Goal: Task Accomplishment & Management: Complete application form

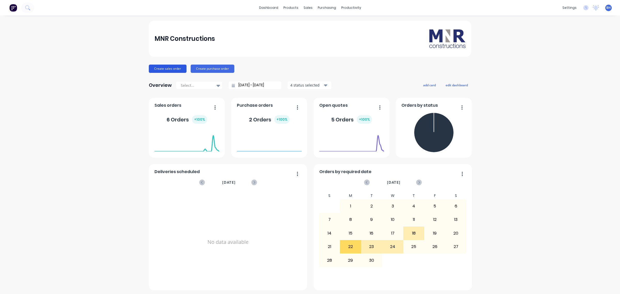
click at [166, 67] on button "Create sales order" at bounding box center [168, 69] width 38 height 8
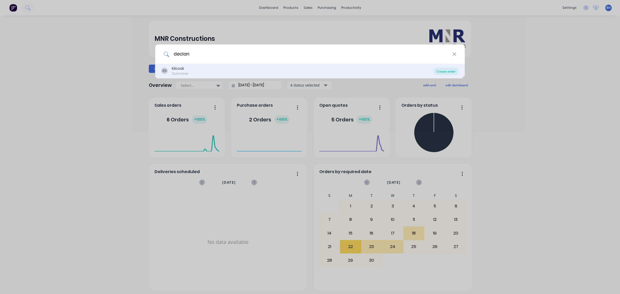
type input "declan"
click at [451, 73] on div "Create order" at bounding box center [445, 71] width 25 height 7
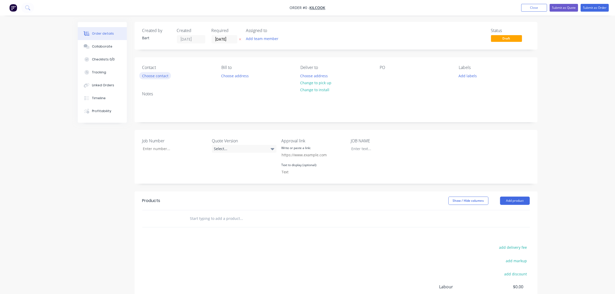
click at [164, 74] on button "Choose contact" at bounding box center [155, 75] width 32 height 7
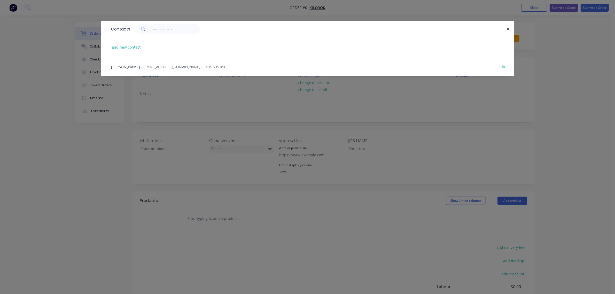
click at [144, 66] on span "- [EMAIL_ADDRESS][DOMAIN_NAME] - 0404 595 490" at bounding box center [183, 66] width 85 height 5
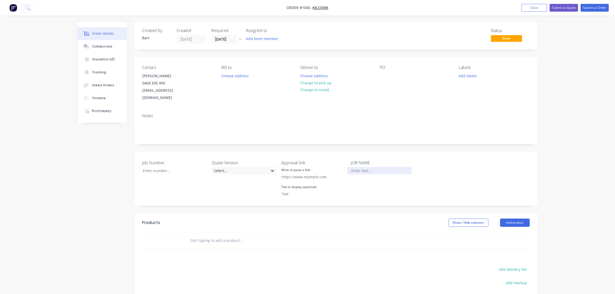
click at [361, 167] on div at bounding box center [379, 170] width 65 height 7
click at [203, 235] on input "text" at bounding box center [241, 240] width 103 height 10
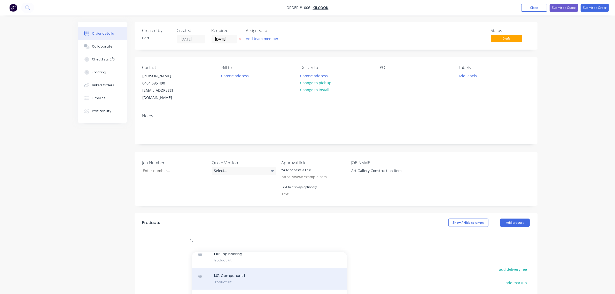
scroll to position [21, 0]
type input "1."
click at [242, 273] on div "1. 01: Component 1 Product Kit" at bounding box center [269, 280] width 155 height 22
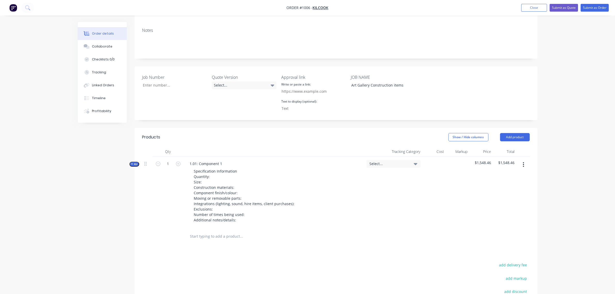
scroll to position [86, 0]
click at [216, 232] on input "text" at bounding box center [241, 236] width 103 height 10
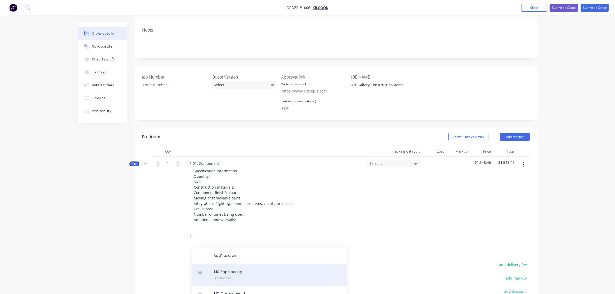
type input "1."
click at [223, 266] on div "1. 10: Engineering Product Kit" at bounding box center [269, 275] width 155 height 22
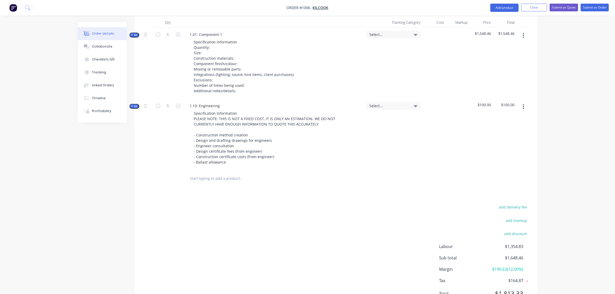
scroll to position [215, 0]
click at [522, 102] on button "button" at bounding box center [523, 106] width 12 height 9
click at [504, 147] on div "Delete" at bounding box center [505, 150] width 40 height 7
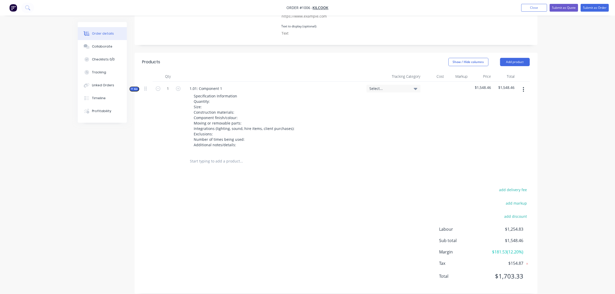
click at [220, 156] on input "text" at bounding box center [241, 161] width 103 height 10
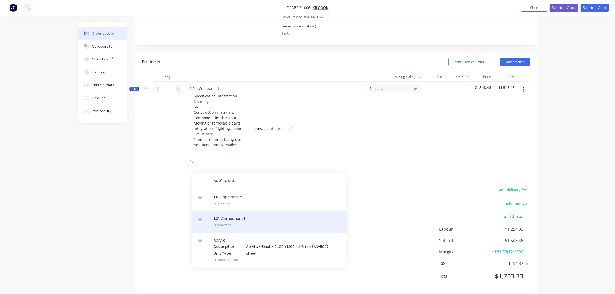
type input "1."
click at [225, 214] on div "1. 01: Component 1 Product Kit" at bounding box center [269, 222] width 155 height 22
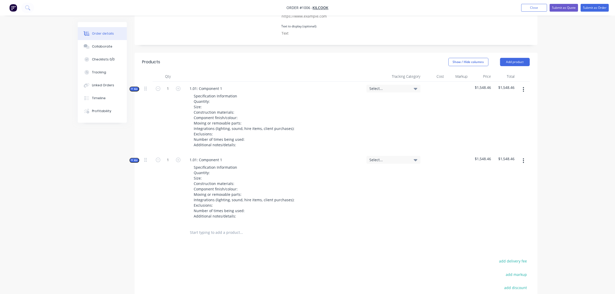
click at [206, 227] on input "text" at bounding box center [241, 232] width 103 height 10
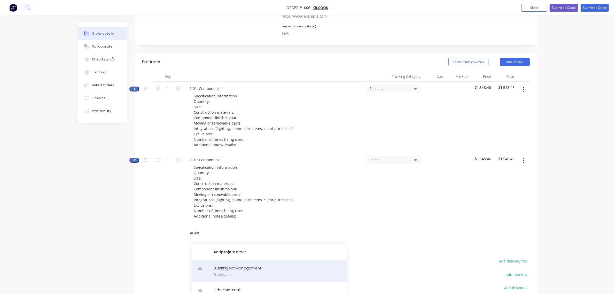
type input "proje"
click at [240, 265] on div "3.01: Proje ct Managament Product Kit" at bounding box center [269, 271] width 155 height 22
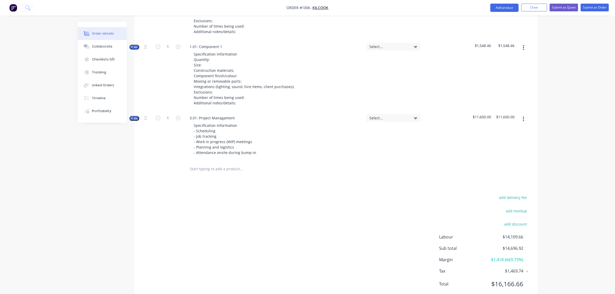
scroll to position [282, 0]
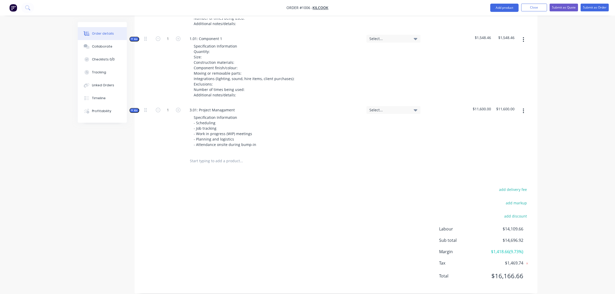
click at [207, 156] on input "text" at bounding box center [241, 161] width 103 height 10
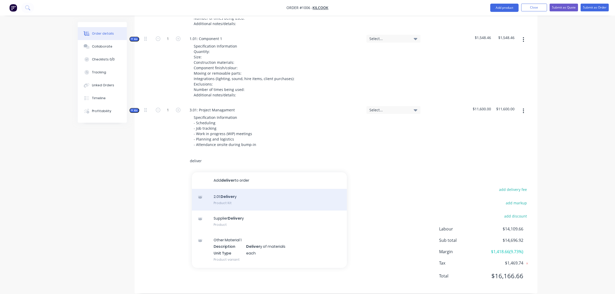
type input "deliver"
click at [224, 194] on div "2.01: Deliver y Product Kit" at bounding box center [269, 200] width 155 height 22
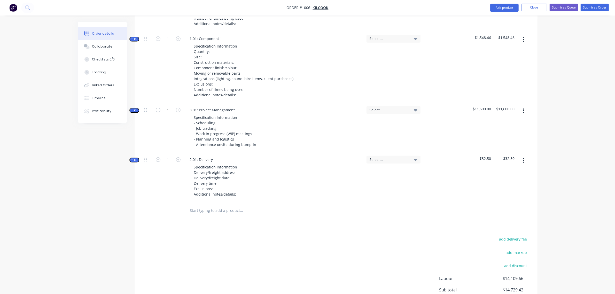
click at [204, 207] on input "text" at bounding box center [241, 210] width 103 height 10
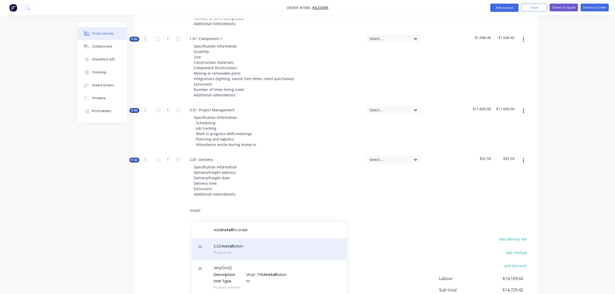
type input "install"
click at [227, 243] on div "2.02: Install ation Product Kit" at bounding box center [269, 249] width 155 height 22
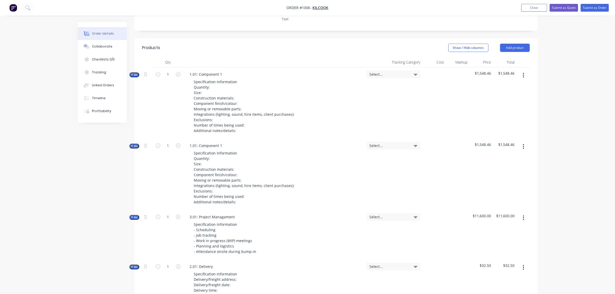
scroll to position [175, 0]
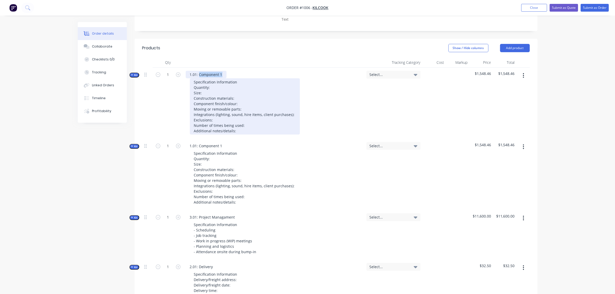
drag, startPoint x: 223, startPoint y: 66, endPoint x: 199, endPoint y: 70, distance: 23.9
click at [199, 70] on div "1.01: Component 1 Specification Information Quantity: Size: Construction materi…" at bounding box center [274, 103] width 181 height 71
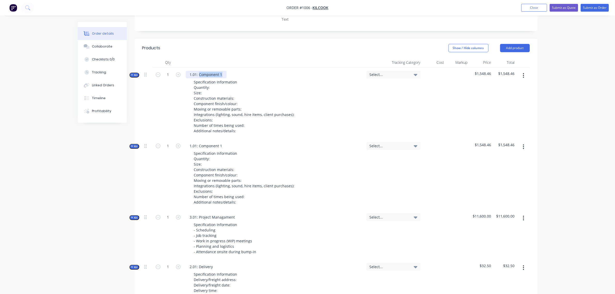
click at [222, 71] on div "1.01: Component 1" at bounding box center [206, 74] width 41 height 7
drag, startPoint x: 222, startPoint y: 66, endPoint x: 198, endPoint y: 67, distance: 23.2
click at [198, 71] on div "1.01: Component 1" at bounding box center [206, 74] width 41 height 7
click at [217, 71] on div "1.01: Component 1" at bounding box center [206, 74] width 41 height 7
drag, startPoint x: 222, startPoint y: 67, endPoint x: 200, endPoint y: 69, distance: 22.5
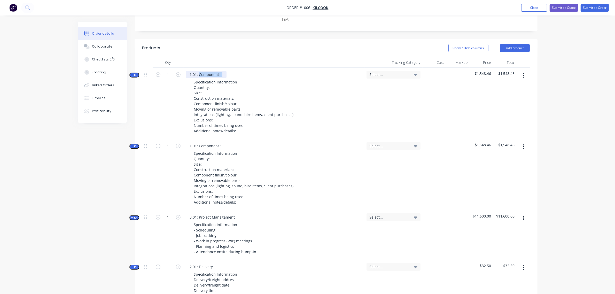
click at [200, 71] on div "1.01: Component 1" at bounding box center [206, 74] width 41 height 7
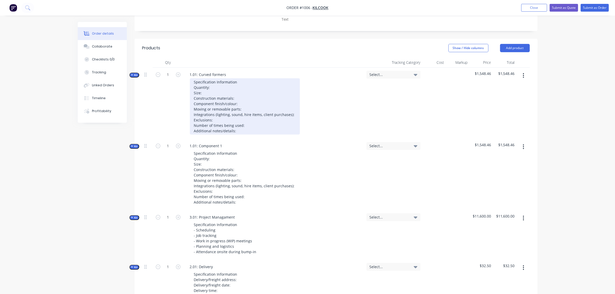
click at [219, 82] on div "Specification Information Quantity: Size: Construction materials: Component fin…" at bounding box center [245, 106] width 110 height 56
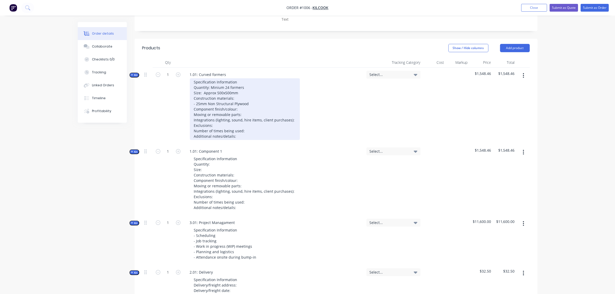
click at [240, 103] on div "Specification Information Quantity: Minium 24 formers Size: Approx 500x500mm Co…" at bounding box center [245, 109] width 110 height 62
click at [293, 112] on div "Specification Information Quantity: Minium 24 formers Size: Approx 500x500mm Co…" at bounding box center [245, 109] width 110 height 62
click at [237, 119] on div "Specification Information Quantity: Minium 24 formers Size: Approx 500x500mm Co…" at bounding box center [247, 109] width 115 height 62
click at [248, 123] on div "Specification Information Quantity: Minium 24 formers Size: Approx 500x500mm Co…" at bounding box center [247, 109] width 115 height 62
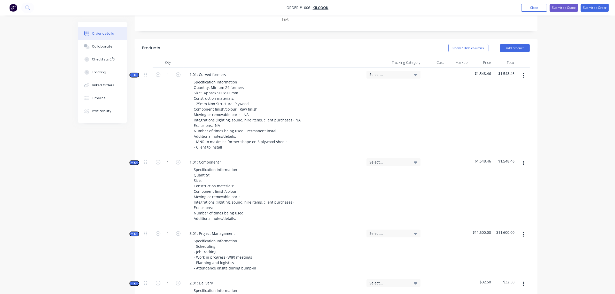
click at [396, 72] on span "Select..." at bounding box center [388, 74] width 39 height 5
click at [430, 70] on div at bounding box center [433, 112] width 23 height 88
click at [133, 74] on icon "button" at bounding box center [132, 75] width 2 height 2
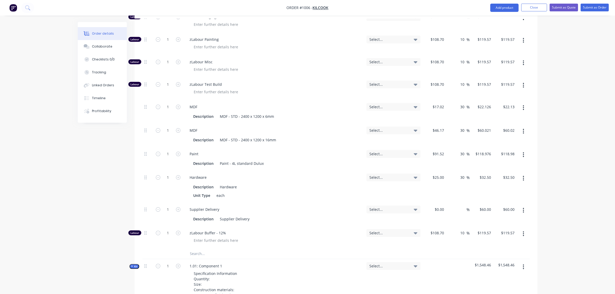
scroll to position [432, 0]
click at [200, 248] on input "text" at bounding box center [241, 253] width 103 height 10
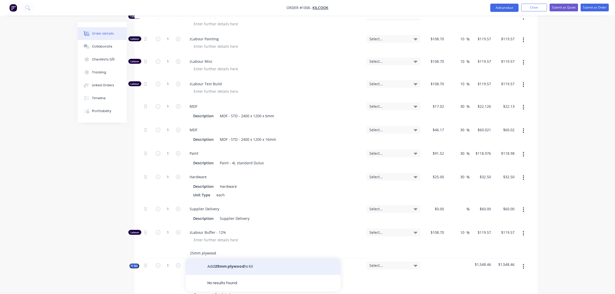
type input "25mm plywood"
click at [249, 260] on button "Add 25mm plywood to kit" at bounding box center [263, 266] width 155 height 17
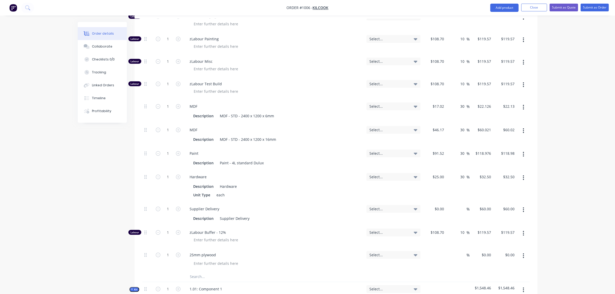
click at [435, 249] on div "$0.00" at bounding box center [433, 259] width 23 height 23
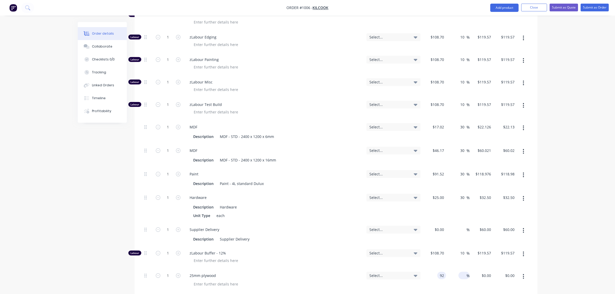
type input "$92.00"
click at [463, 272] on input at bounding box center [463, 275] width 6 height 7
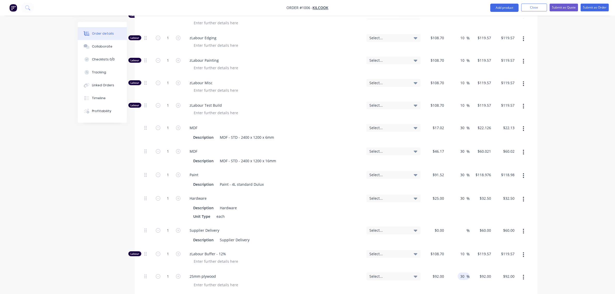
type input "30"
type input "$119.60"
click at [449, 258] on div "10 10 %" at bounding box center [457, 258] width 23 height 22
click at [166, 250] on input "1" at bounding box center [167, 254] width 13 height 8
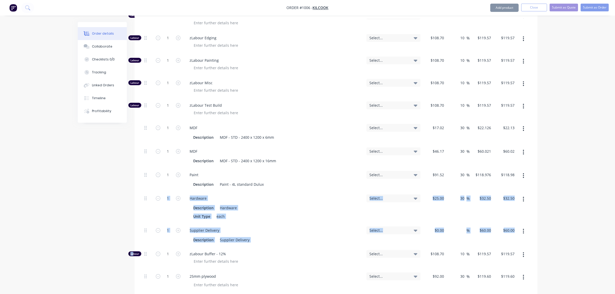
drag, startPoint x: 133, startPoint y: 247, endPoint x: 135, endPoint y: 207, distance: 40.3
click at [136, 195] on div "Qty Tracking Category Cost Markup Price Total Kit 1 1.01: Curved formers Specif…" at bounding box center [336, 183] width 403 height 725
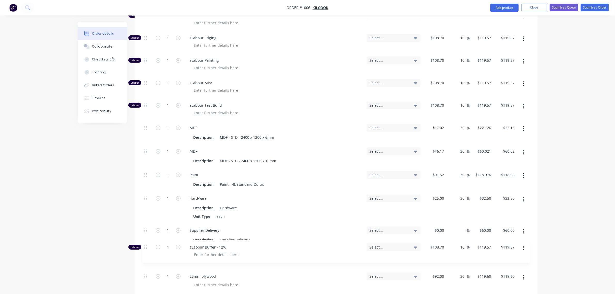
scroll to position [413, 0]
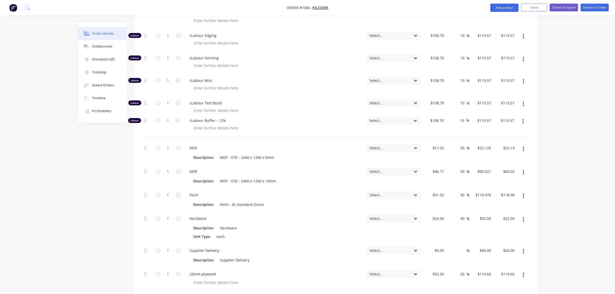
drag, startPoint x: 146, startPoint y: 248, endPoint x: 146, endPoint y: 120, distance: 128.1
click at [146, 120] on div "Labour 1 zLabour Building Select... $108.70 $108.70 10 10 % $119.57 $119.57 $11…" at bounding box center [335, 103] width 387 height 374
click at [523, 217] on icon "button" at bounding box center [523, 219] width 1 height 5
click at [523, 193] on icon "button" at bounding box center [523, 195] width 1 height 5
click at [508, 226] on div "Delete" at bounding box center [505, 229] width 40 height 7
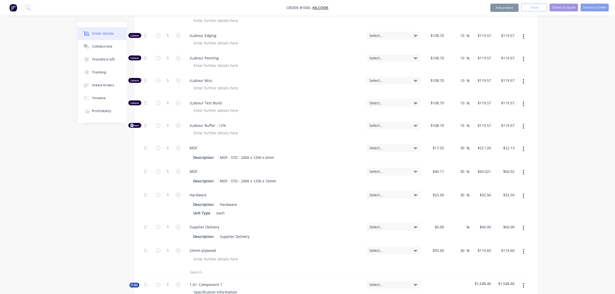
click at [522, 170] on button "button" at bounding box center [523, 172] width 12 height 9
click at [507, 203] on div "Delete" at bounding box center [505, 206] width 40 height 7
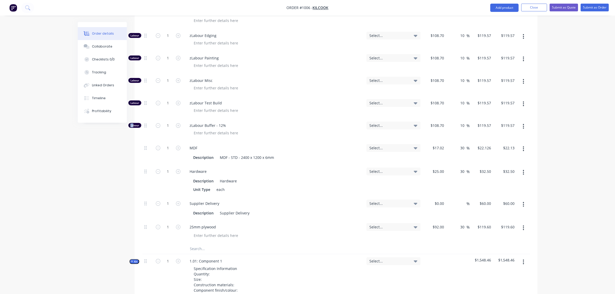
click at [521, 144] on button "button" at bounding box center [523, 148] width 12 height 9
click at [500, 179] on div "Delete" at bounding box center [505, 182] width 40 height 7
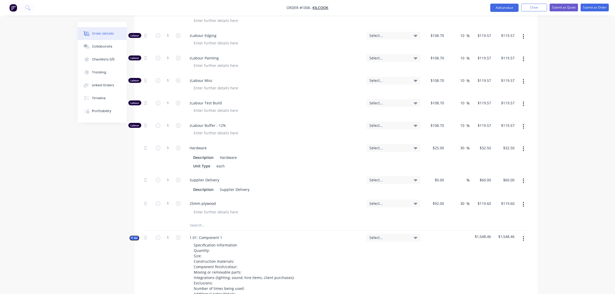
click at [212, 220] on input "text" at bounding box center [241, 225] width 103 height 10
click at [163, 200] on input "1" at bounding box center [167, 204] width 13 height 8
type input "3"
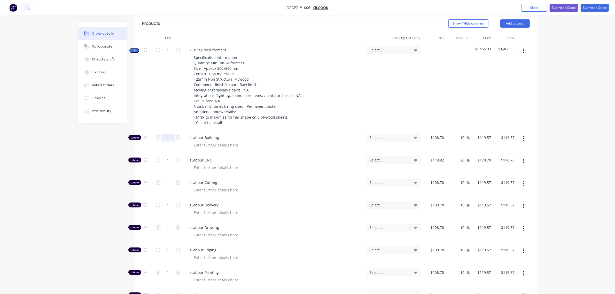
scroll to position [198, 0]
type input "$358.80"
click at [166, 135] on input "1" at bounding box center [167, 139] width 13 height 8
type input "0"
type input "$0.00"
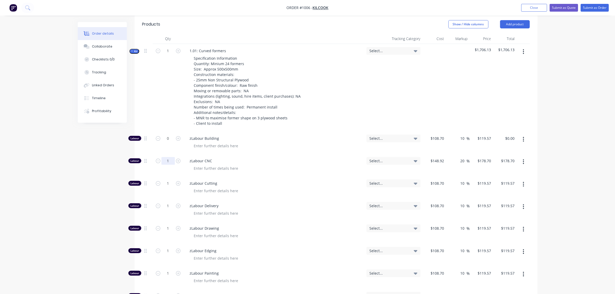
click at [168, 157] on input "1" at bounding box center [167, 161] width 13 height 8
click at [167, 157] on input "1" at bounding box center [167, 161] width 13 height 8
click at [166, 157] on input "1" at bounding box center [167, 161] width 13 height 8
click at [167, 157] on input "1" at bounding box center [167, 161] width 13 height 8
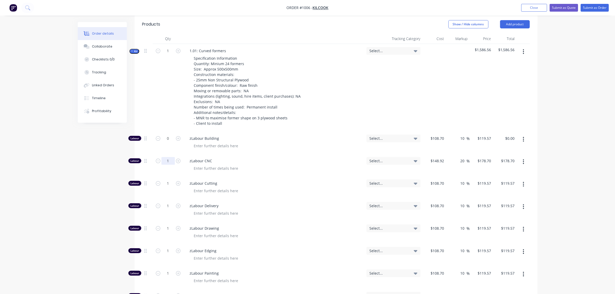
click at [167, 157] on input "1" at bounding box center [167, 161] width 13 height 8
type input "0"
type input "$0.00"
type input "$148.92"
type input "$178.704"
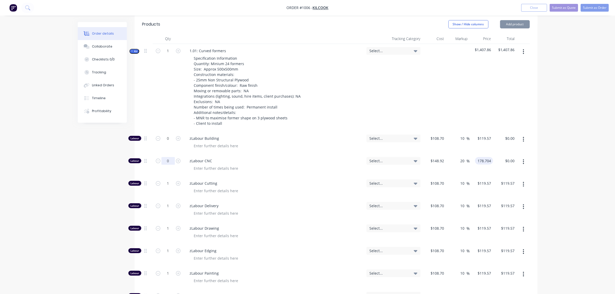
type input "0.00"
type input "-100"
type input "$0.00"
type input "0"
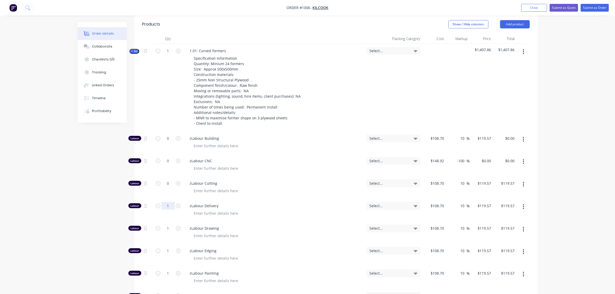
type input "$0.00"
click at [165, 202] on input "1" at bounding box center [167, 206] width 13 height 8
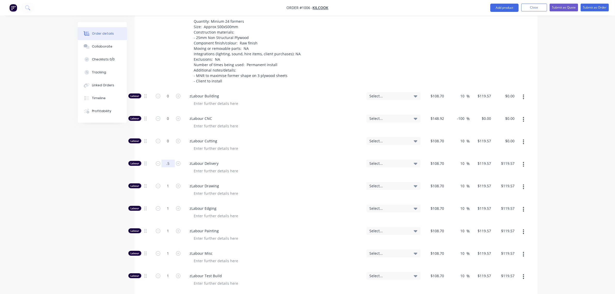
scroll to position [241, 0]
type input "0.5"
type input "$59.79"
click at [163, 204] on input "1" at bounding box center [167, 208] width 13 height 8
type input "0"
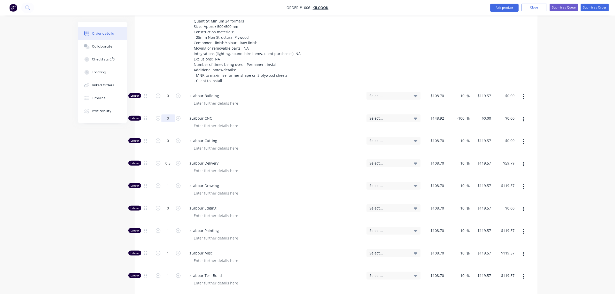
type input "$0.00"
click at [168, 114] on input "0" at bounding box center [167, 118] width 13 height 8
type input "1"
click at [165, 227] on input "1" at bounding box center [167, 231] width 13 height 8
type input "0"
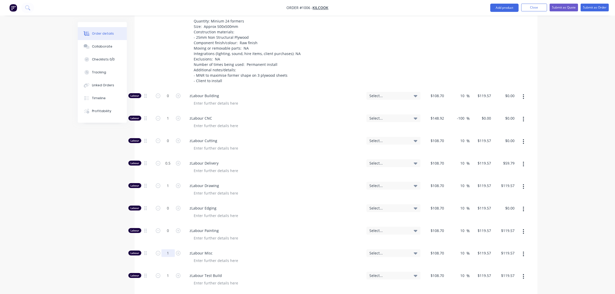
type input "$0.00"
click at [164, 249] on input "1" at bounding box center [167, 253] width 13 height 8
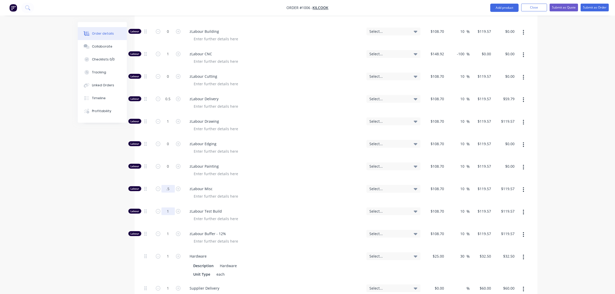
scroll to position [305, 0]
type input "0.5"
type input "$59.79"
click at [164, 207] on input "1" at bounding box center [167, 211] width 13 height 8
type input "0"
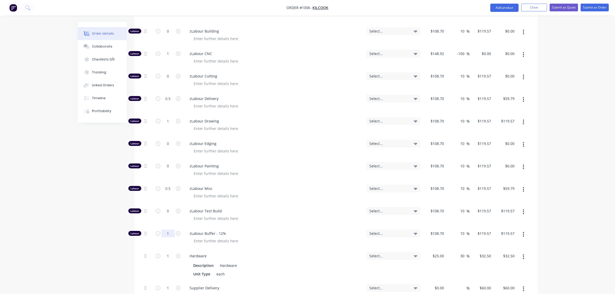
type input "$0.00"
click at [163, 230] on input "1" at bounding box center [167, 234] width 13 height 8
type input "0"
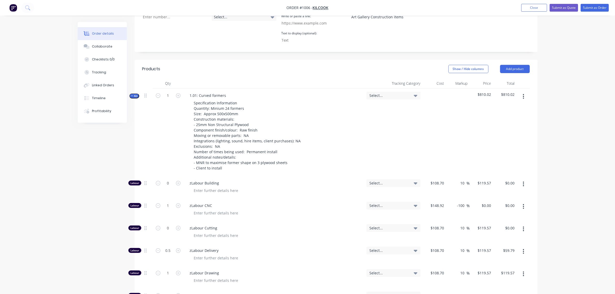
scroll to position [153, 0]
click at [135, 95] on span "Kit" at bounding box center [134, 97] width 7 height 4
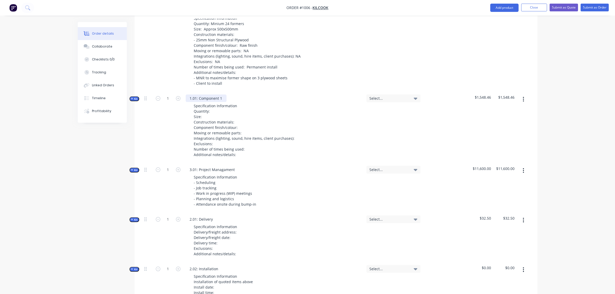
scroll to position [239, 0]
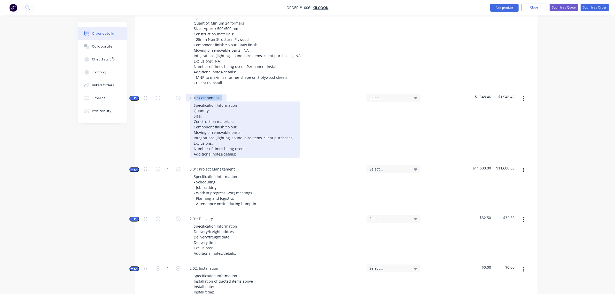
drag, startPoint x: 222, startPoint y: 91, endPoint x: 194, endPoint y: 96, distance: 28.3
click at [194, 96] on div "1.01: Component 1 Specification Information Quantity: Size: Construction materi…" at bounding box center [274, 126] width 181 height 71
click at [225, 103] on div "Specification Information Quantity: Size: Construction materials: Component fin…" at bounding box center [245, 129] width 110 height 56
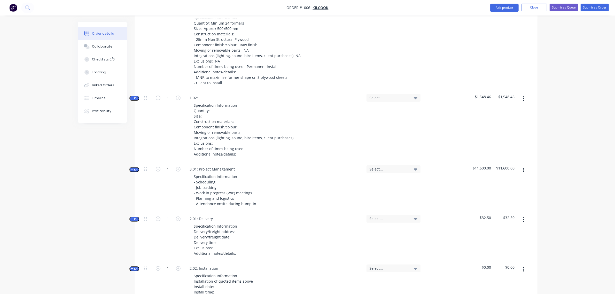
click at [216, 91] on div "1.02: Specification Information Quantity: Size: Construction materials: Compone…" at bounding box center [274, 126] width 181 height 71
click at [207, 91] on div "1.02: Specification Information Quantity: Size: Construction materials: Compone…" at bounding box center [274, 126] width 181 height 71
click at [195, 94] on div "1.02:" at bounding box center [194, 97] width 17 height 7
click at [198, 94] on div "1.02:" at bounding box center [194, 97] width 17 height 7
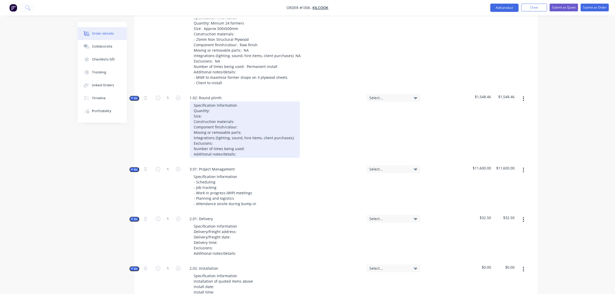
click at [211, 103] on div "Specification Information Quantity: Size: Construction materials: Component fin…" at bounding box center [245, 129] width 110 height 56
click at [212, 109] on div "Specification Information Quantity: 1 Size: Construction materials: Component f…" at bounding box center [245, 129] width 110 height 56
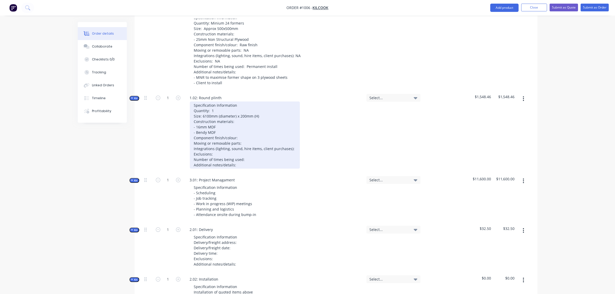
click at [196, 123] on div "Specification Information Quantity: 1 Size: 6100mm (diameter) x 200mm (H) Const…" at bounding box center [245, 134] width 110 height 67
click at [238, 128] on div "Specification Information Quantity: 1 Size: 6100mm (diameter) x 200mm (H) Const…" at bounding box center [245, 134] width 110 height 67
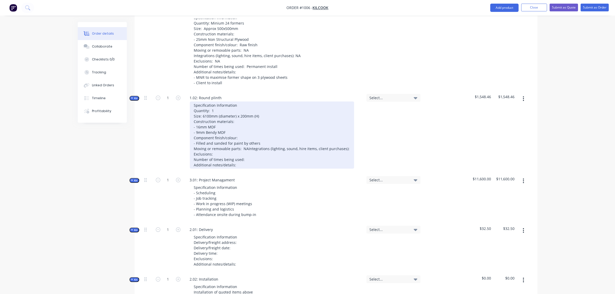
click at [291, 146] on div "Specification Information Quantity: 1 Size: 6100mm (diameter) x 200mm (H) Const…" at bounding box center [272, 134] width 164 height 67
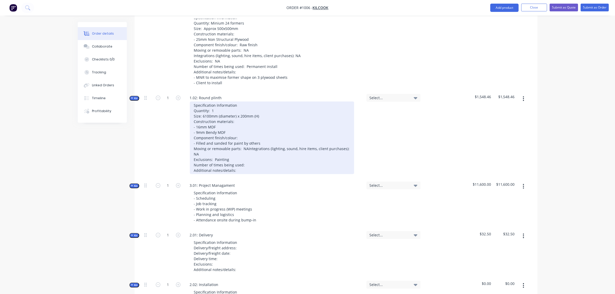
click at [257, 156] on div "Specification Information Quantity: 1 Size: 6100mm (diameter) x 200mm (H) Const…" at bounding box center [272, 137] width 164 height 73
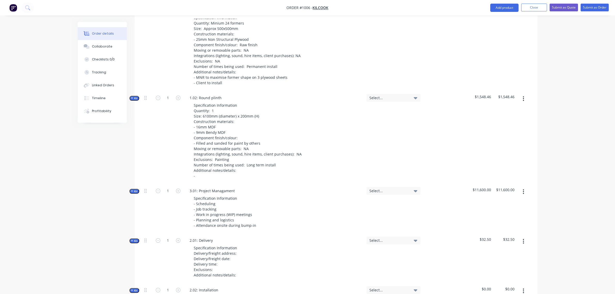
click at [135, 96] on span "Kit" at bounding box center [134, 98] width 7 height 4
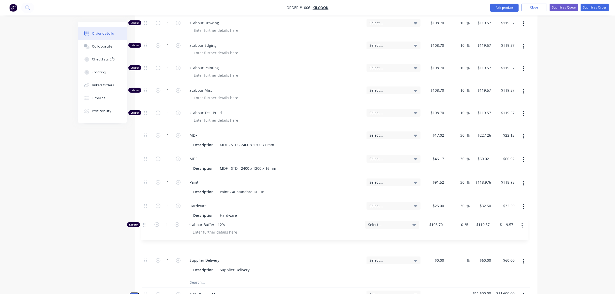
scroll to position [498, 0]
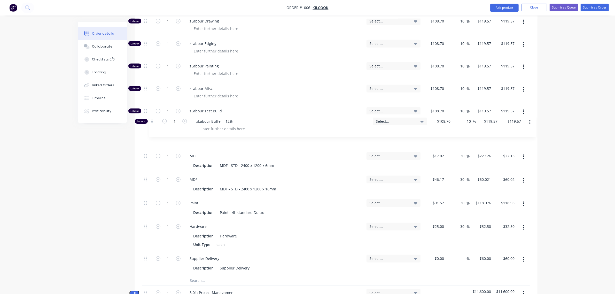
drag, startPoint x: 146, startPoint y: 255, endPoint x: 149, endPoint y: 118, distance: 136.6
click at [152, 117] on div "Labour 1 zLabour Building Select... $108.70 $108.70 10 10 % $119.57 $119.57 $11…" at bounding box center [335, 99] width 387 height 351
click at [204, 275] on input "text" at bounding box center [241, 280] width 103 height 10
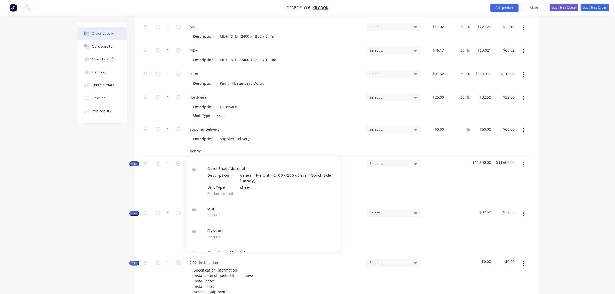
scroll to position [96, 0]
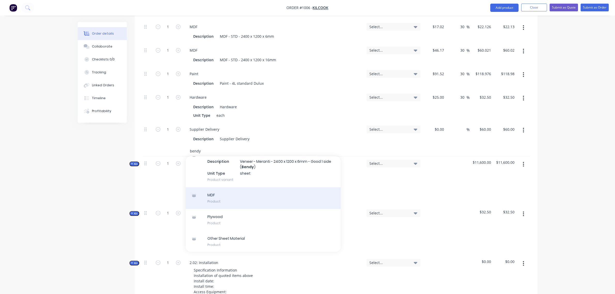
type input "bendy"
click at [198, 188] on div "MDF Product" at bounding box center [263, 198] width 155 height 22
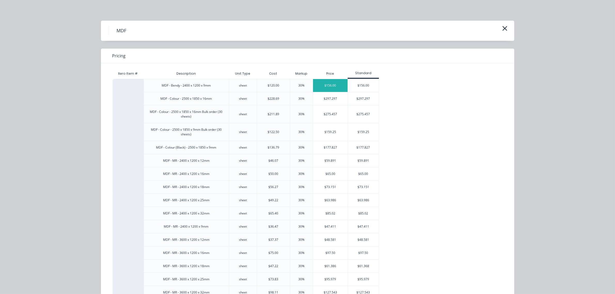
click at [332, 85] on div "$156.00" at bounding box center [330, 85] width 35 height 13
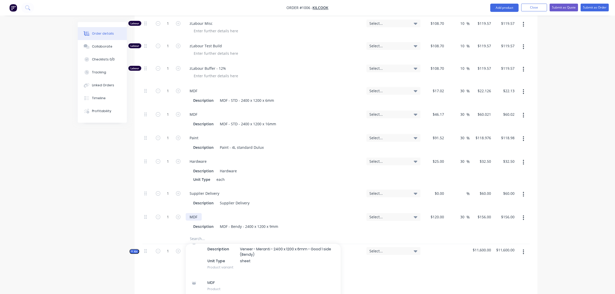
scroll to position [563, 0]
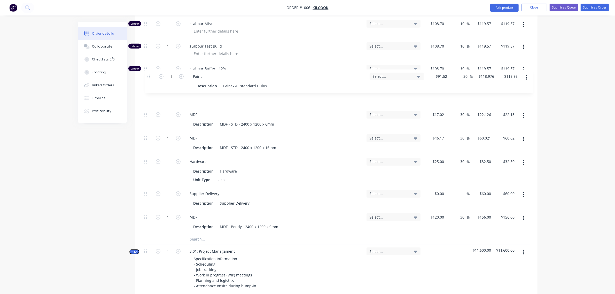
drag, startPoint x: 145, startPoint y: 131, endPoint x: 148, endPoint y: 74, distance: 56.6
click at [148, 74] on div "Labour 1 zLabour Building Select... $108.70 $108.70 10 10 % $119.57 $119.57 $11…" at bounding box center [335, 47] width 387 height 374
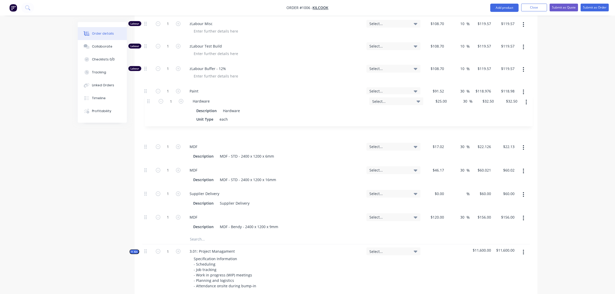
drag, startPoint x: 145, startPoint y: 152, endPoint x: 148, endPoint y: 100, distance: 51.7
click at [148, 100] on div "Labour 1 zLabour Building Select... $108.70 $108.70 10 10 % $119.57 $119.57 $11…" at bounding box center [335, 47] width 387 height 374
click at [172, 143] on input "1" at bounding box center [167, 147] width 13 height 8
type input "6"
type input "$132.76"
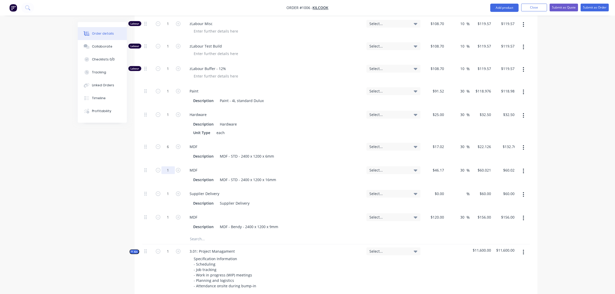
click at [169, 166] on input "1" at bounding box center [167, 170] width 13 height 8
click at [166, 166] on input "1" at bounding box center [167, 170] width 13 height 8
type input "48"
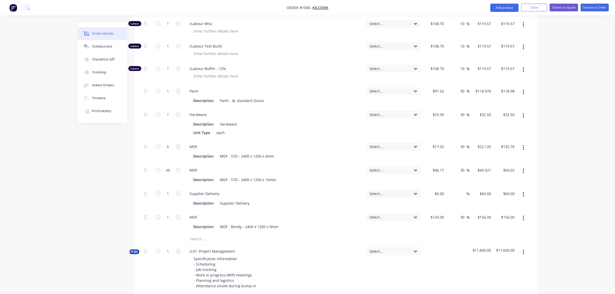
type input "$2,881.01"
click at [215, 166] on div "MDF" at bounding box center [274, 169] width 177 height 7
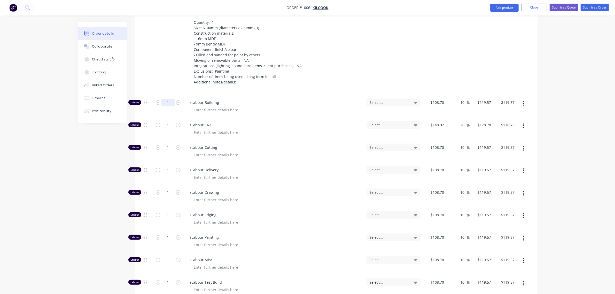
scroll to position [327, 0]
click at [166, 99] on input "1" at bounding box center [167, 103] width 13 height 8
drag, startPoint x: 145, startPoint y: 185, endPoint x: 153, endPoint y: 94, distance: 92.0
click at [153, 96] on div "Labour 1 zLabour Building Select... $108.70 $108.70 10 10 % $119.57 $119.57 $11…" at bounding box center [335, 283] width 387 height 374
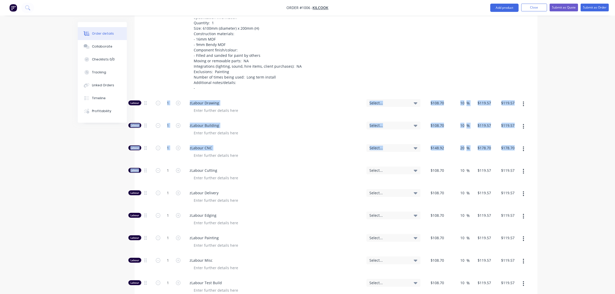
drag, startPoint x: 146, startPoint y: 166, endPoint x: 153, endPoint y: 104, distance: 62.6
click at [153, 104] on div "Labour 1 zLabour Drawing Select... $108.70 $108.70 10 10 % $119.57 $119.57 $119…" at bounding box center [335, 283] width 387 height 374
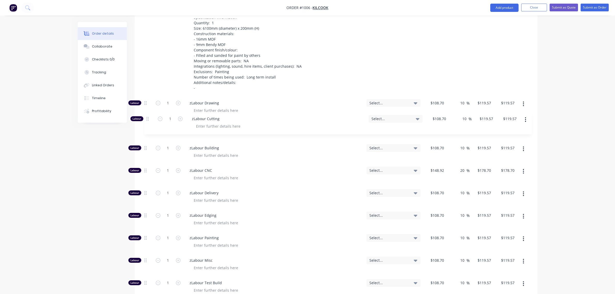
drag, startPoint x: 145, startPoint y: 164, endPoint x: 148, endPoint y: 114, distance: 49.9
click at [148, 114] on div "Labour 1 zLabour Drawing Select... $108.70 $108.70 10 10 % $119.57 $119.57 $119…" at bounding box center [335, 283] width 387 height 374
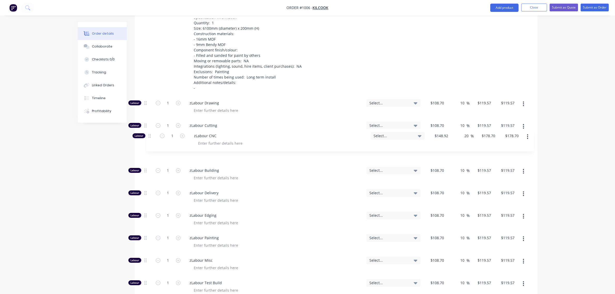
drag, startPoint x: 144, startPoint y: 164, endPoint x: 149, endPoint y: 135, distance: 29.3
click at [149, 135] on div "Labour 1 zLabour Drawing Select... $108.70 $108.70 10 10 % $119.57 $119.57 $119…" at bounding box center [335, 283] width 387 height 374
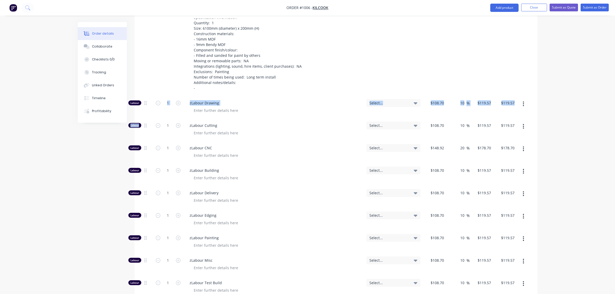
drag, startPoint x: 521, startPoint y: 208, endPoint x: 529, endPoint y: 216, distance: 10.8
click at [521, 211] on button "button" at bounding box center [523, 215] width 12 height 9
click at [503, 247] on div "Delete" at bounding box center [505, 250] width 40 height 7
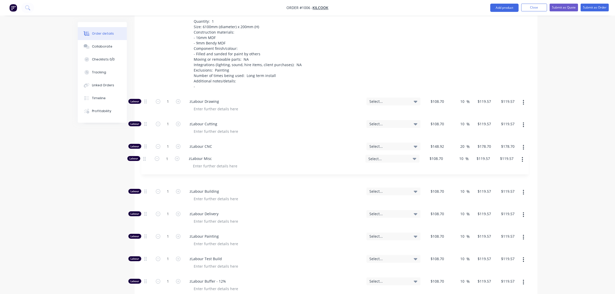
drag, startPoint x: 145, startPoint y: 230, endPoint x: 145, endPoint y: 159, distance: 71.0
click at [145, 157] on div "Labour 1 zLabour Drawing Select... $108.70 $108.70 10 10 % $119.57 $119.57 $119…" at bounding box center [335, 270] width 387 height 352
drag, startPoint x: 145, startPoint y: 161, endPoint x: 147, endPoint y: 193, distance: 32.1
click at [147, 193] on div "Labour 1 zLabour Drawing Select... $108.70 $108.70 10 10 % $119.57 $119.57 $119…" at bounding box center [335, 270] width 387 height 352
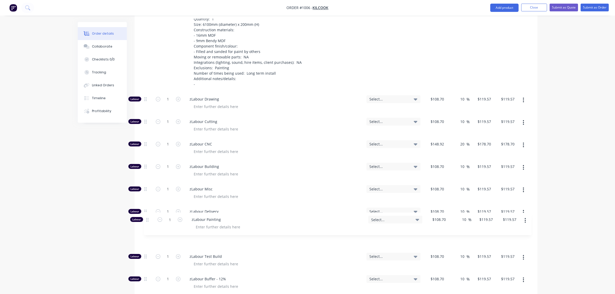
scroll to position [332, 0]
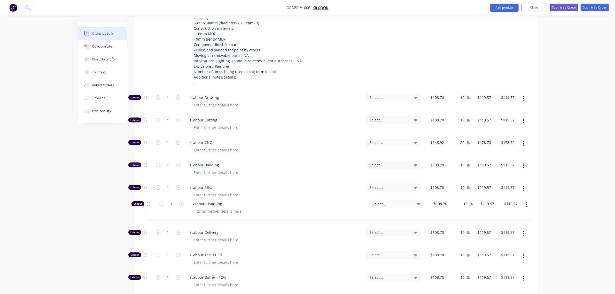
drag, startPoint x: 145, startPoint y: 229, endPoint x: 148, endPoint y: 202, distance: 27.5
click at [148, 202] on div "Labour 1 zLabour Drawing Select... $108.70 $108.70 10 10 % $119.57 $119.57 $119…" at bounding box center [335, 267] width 387 height 352
click at [143, 62] on div at bounding box center [147, 44] width 10 height 93
click at [170, 94] on input "1" at bounding box center [167, 98] width 13 height 8
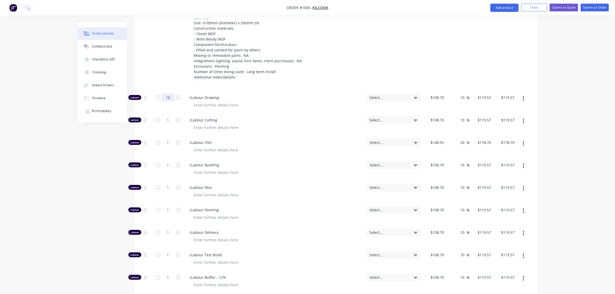
type input "16"
type input "$1,913.12"
click at [168, 116] on input "1" at bounding box center [167, 120] width 13 height 8
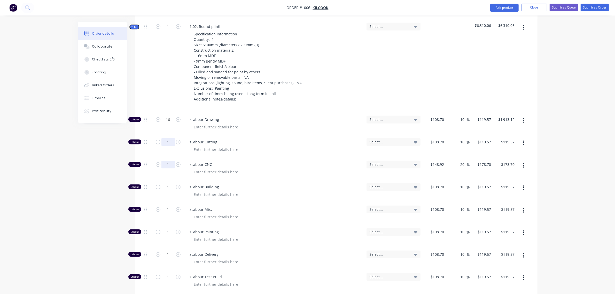
scroll to position [310, 0]
click at [163, 161] on input "1" at bounding box center [167, 165] width 13 height 8
click at [166, 138] on input "1" at bounding box center [167, 142] width 13 height 8
type input "2"
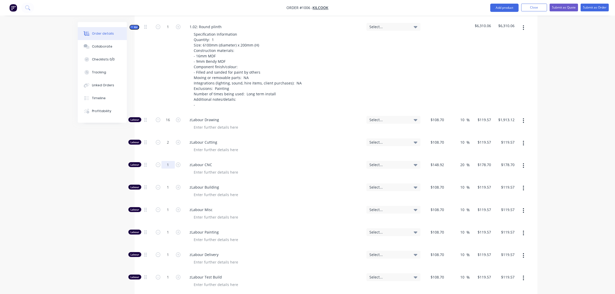
type input "$239.14"
click at [167, 161] on input "1" at bounding box center [167, 165] width 13 height 8
type input "12"
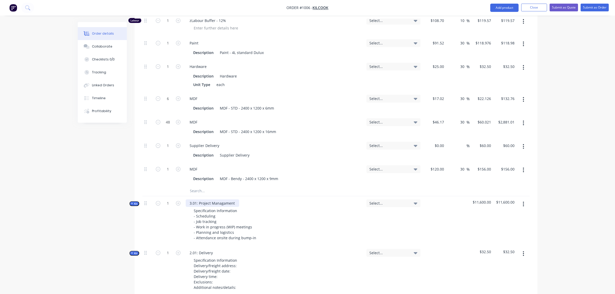
scroll to position [589, 0]
type input "$2,144.40"
click at [167, 165] on input "1" at bounding box center [167, 169] width 13 height 8
click at [166, 165] on input "1" at bounding box center [167, 169] width 13 height 8
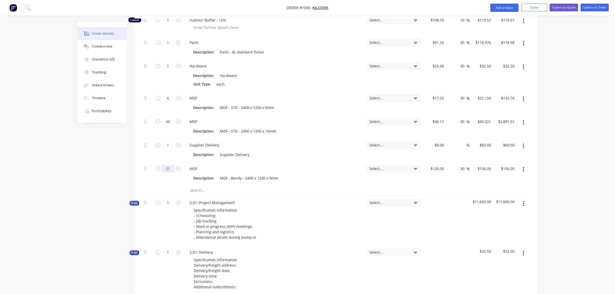
click at [169, 165] on input "21" at bounding box center [167, 169] width 13 height 8
type input "2"
type input "$312.00"
click at [166, 141] on input "1" at bounding box center [167, 145] width 13 height 8
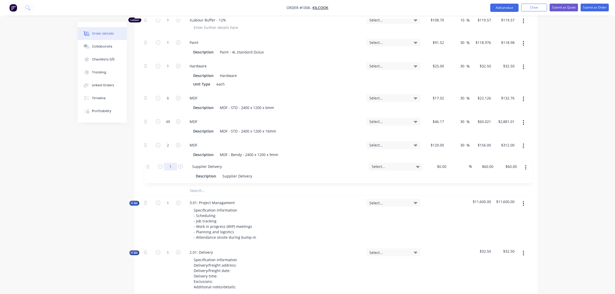
drag, startPoint x: 144, startPoint y: 138, endPoint x: 147, endPoint y: 168, distance: 30.9
click at [147, 168] on div "Labour 16 zLabour Drawing Select... $108.70 $108.70 10 10 % $119.57 $119.57 $1,…" at bounding box center [335, 9] width 387 height 352
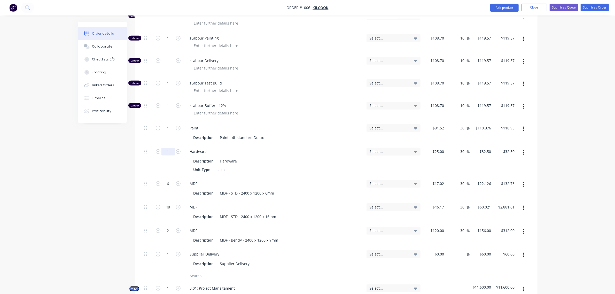
click at [165, 148] on input "1" at bounding box center [167, 152] width 13 height 8
type input "10"
type input "$325.00"
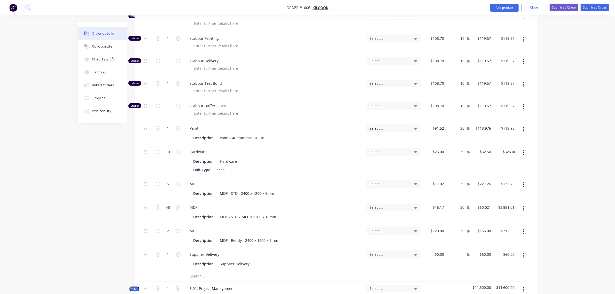
click at [165, 136] on div "1" at bounding box center [168, 132] width 31 height 23
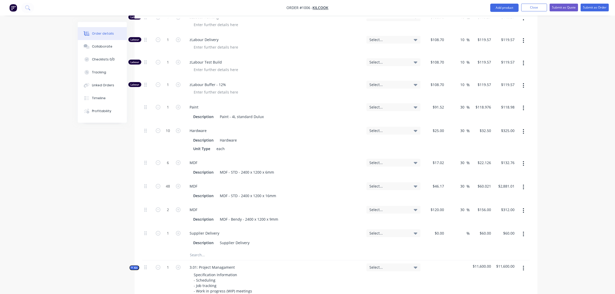
scroll to position [524, 0]
